Goal: Task Accomplishment & Management: Use online tool/utility

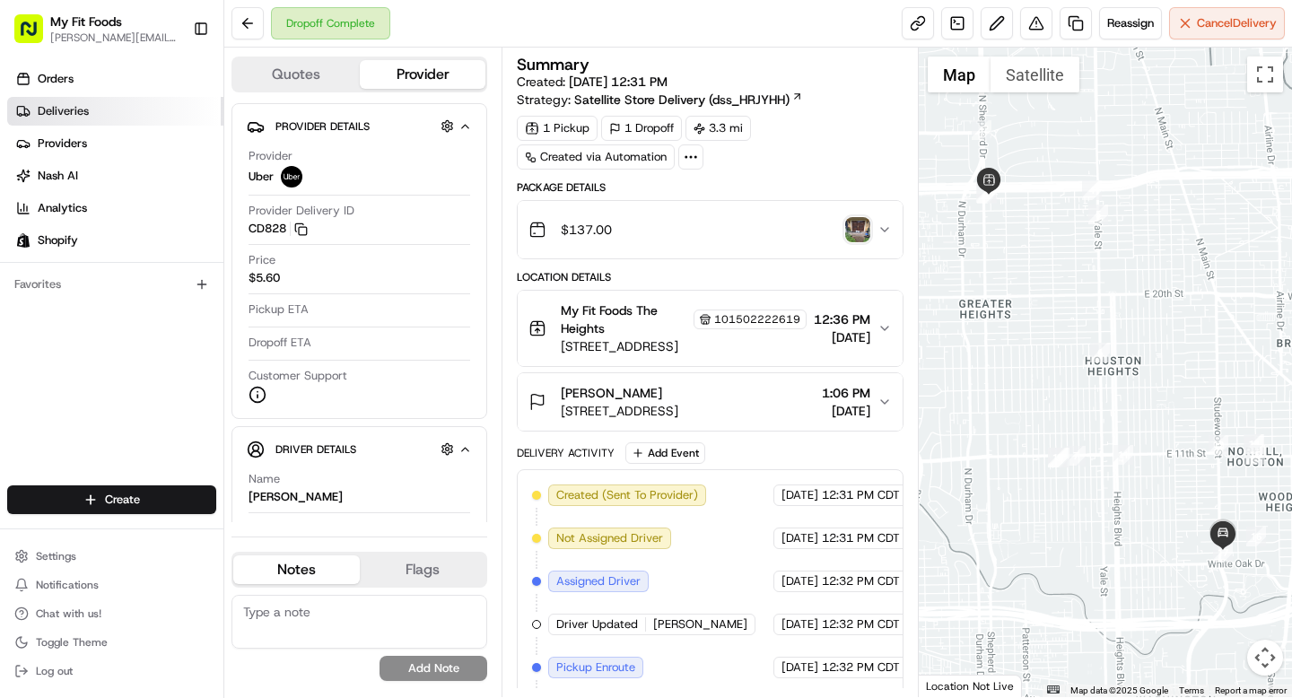
click at [67, 112] on span "Deliveries" at bounding box center [63, 111] width 51 height 16
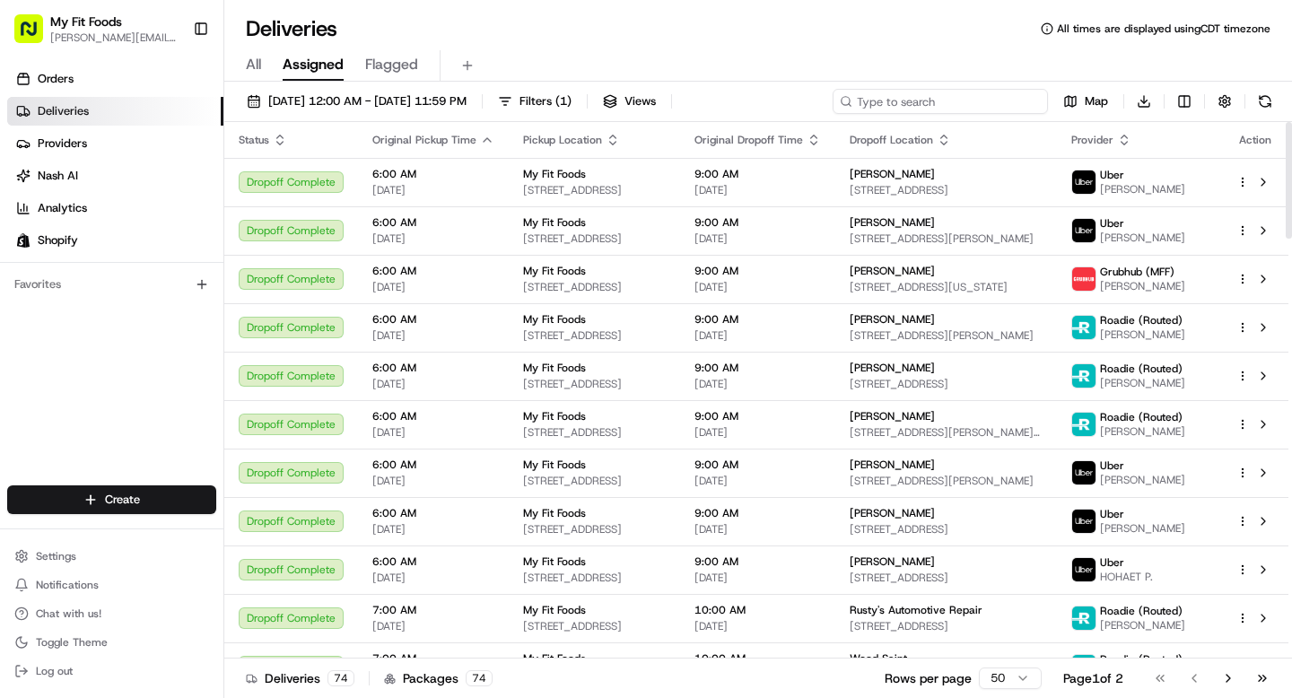
click at [938, 96] on input at bounding box center [940, 101] width 215 height 25
type input "nate"
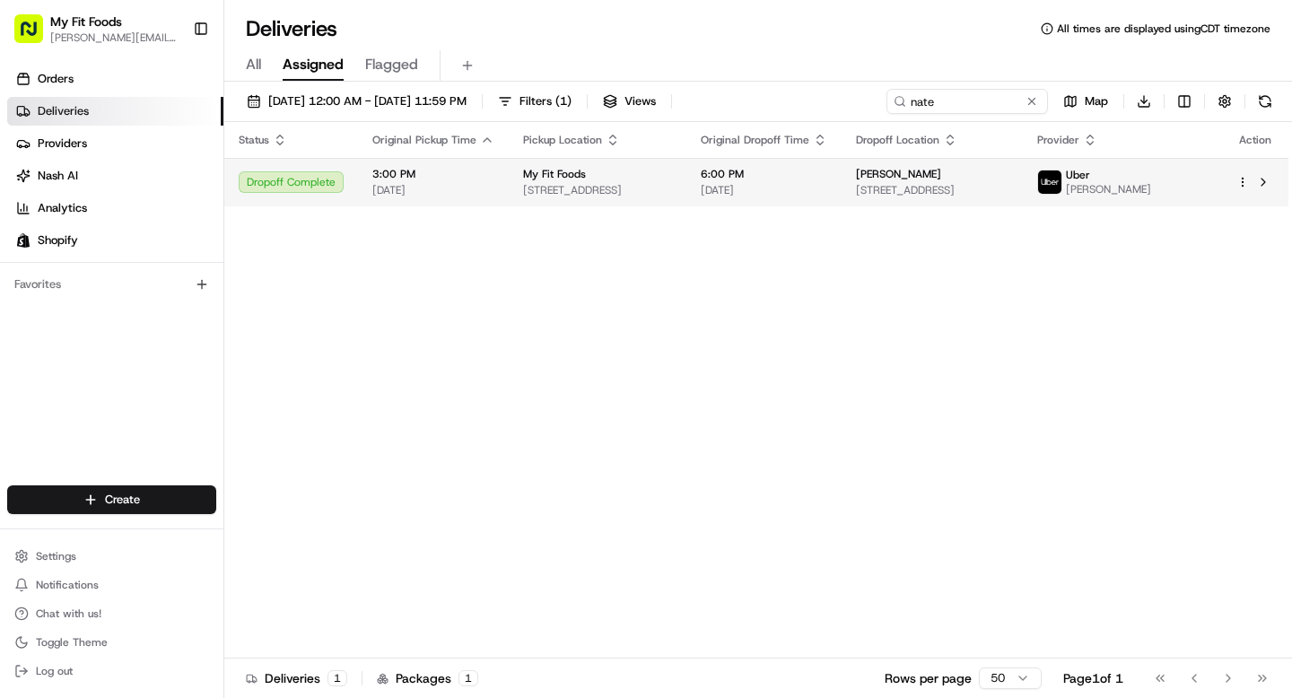
click at [1246, 189] on html "My Fit Foods [EMAIL_ADDRESS][DOMAIN_NAME] Toggle Sidebar Orders Deliveries Prov…" at bounding box center [646, 349] width 1292 height 698
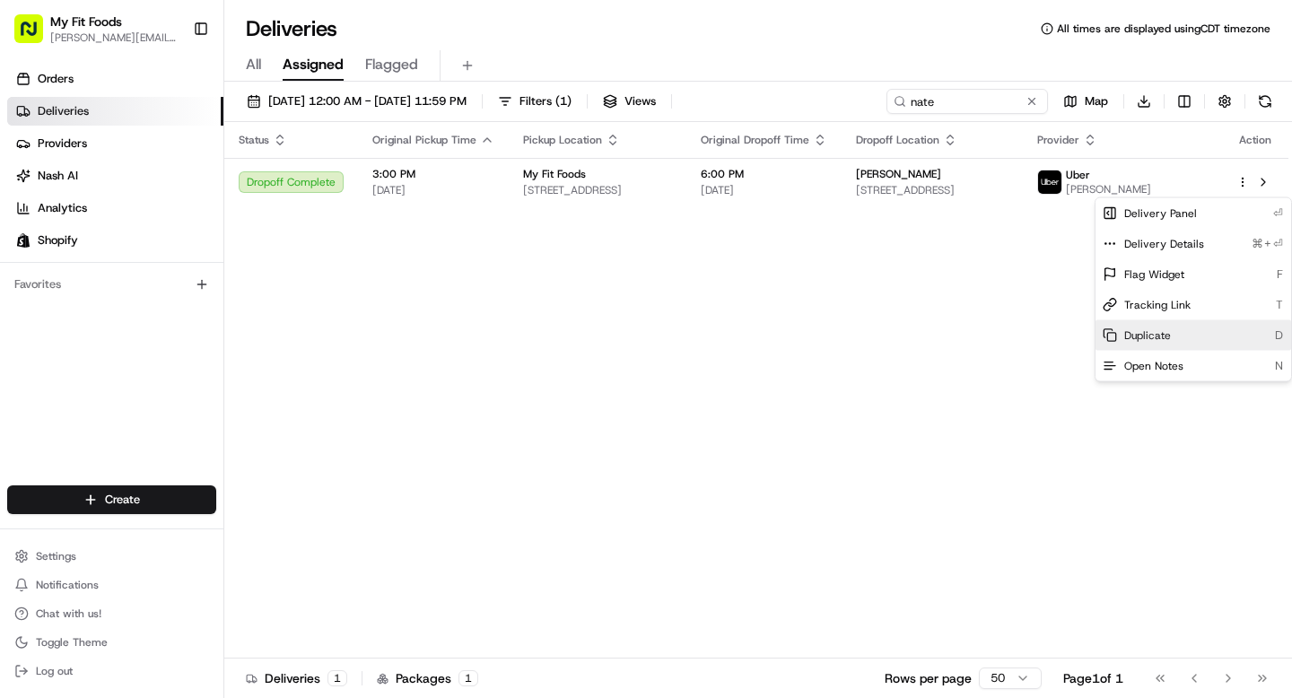
click at [1158, 340] on span "Duplicate" at bounding box center [1147, 335] width 47 height 14
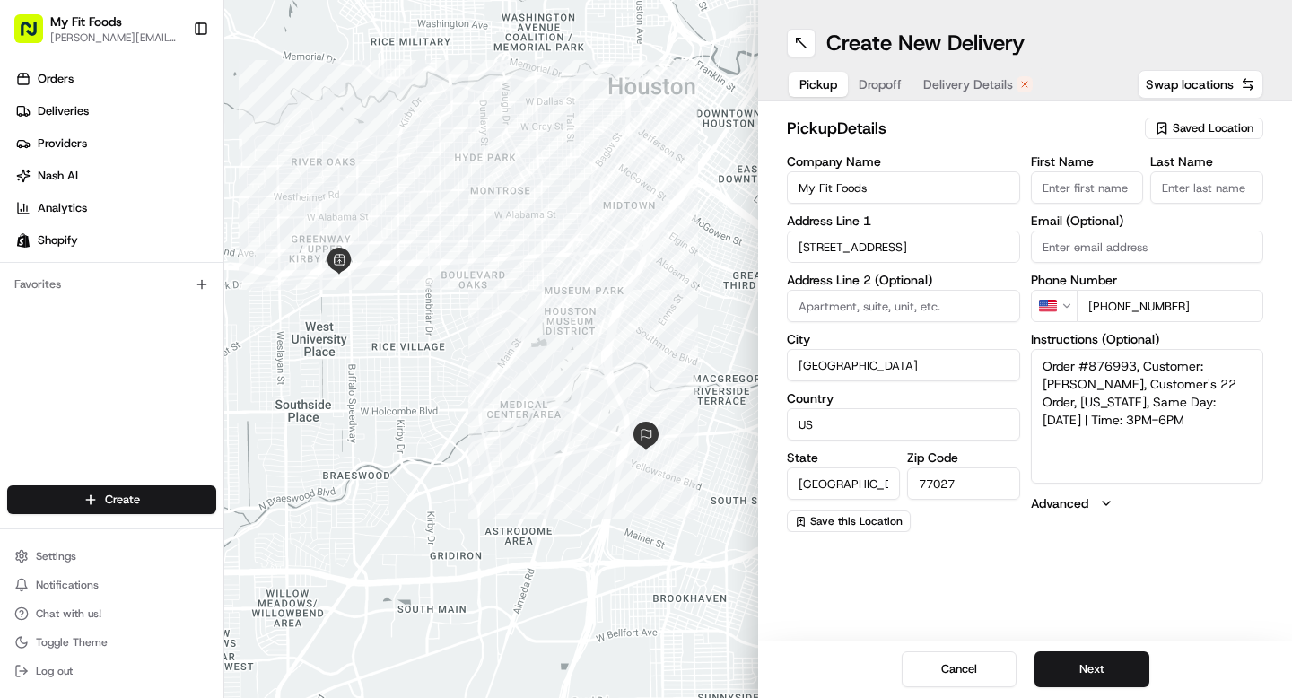
click at [944, 92] on span "Delivery Details" at bounding box center [968, 84] width 90 height 18
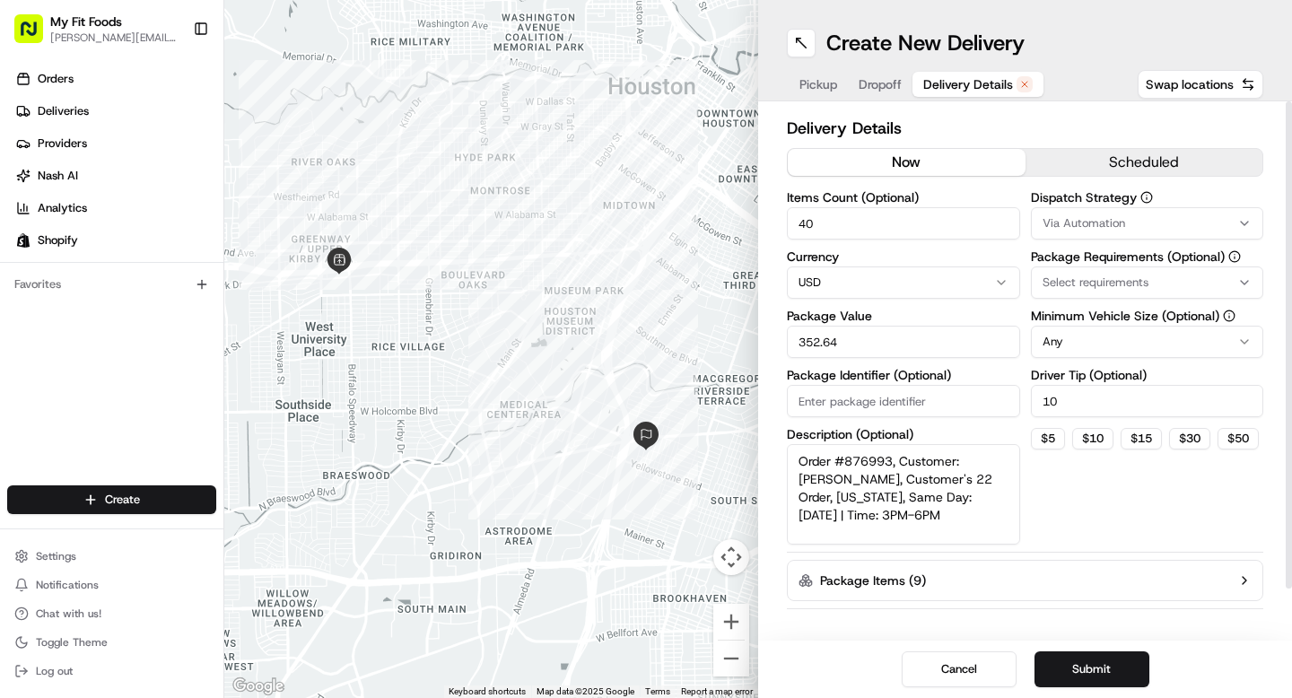
click at [882, 154] on button "now" at bounding box center [907, 162] width 238 height 27
click at [1052, 402] on input "10" at bounding box center [1147, 401] width 233 height 32
type input "5"
click at [1098, 667] on button "Submit" at bounding box center [1092, 670] width 115 height 36
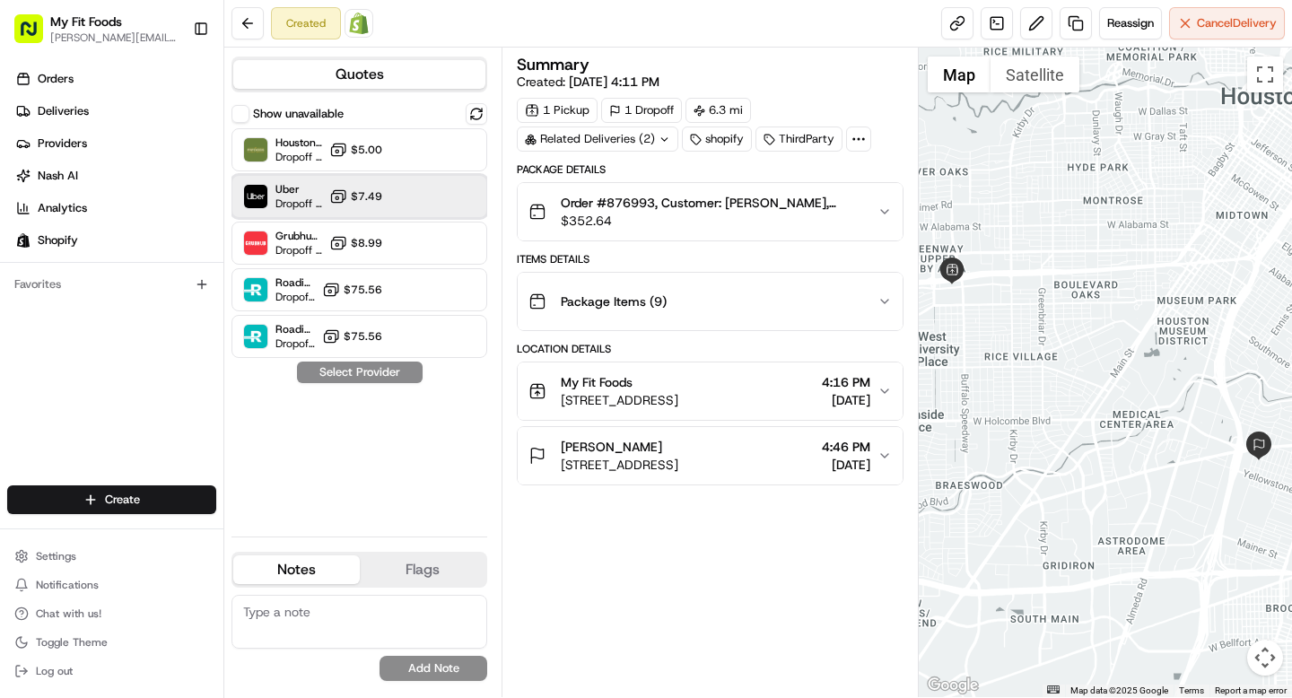
click at [421, 185] on div "Uber Dropoff ETA 57 minutes $7.49" at bounding box center [360, 196] width 256 height 43
click at [344, 371] on button "Assign Provider" at bounding box center [359, 373] width 127 height 22
